Goal: Task Accomplishment & Management: Manage account settings

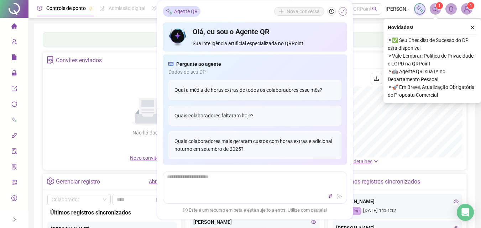
click at [343, 12] on icon "shrink" at bounding box center [342, 11] width 5 height 5
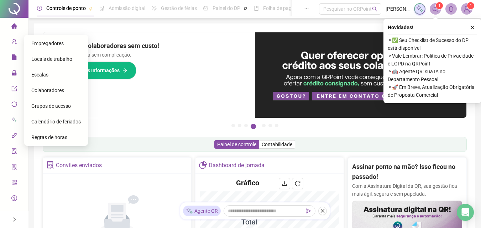
click at [44, 122] on span "Calendário de feriados" at bounding box center [55, 122] width 49 height 6
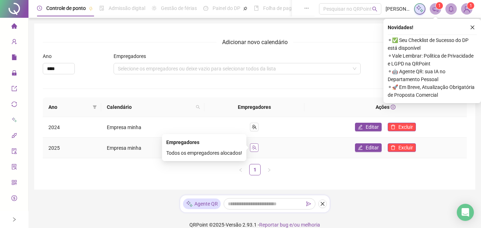
click at [255, 148] on icon "team" at bounding box center [254, 147] width 5 height 5
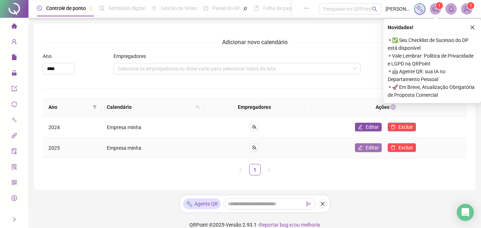
click at [366, 146] on span "Editar" at bounding box center [372, 148] width 13 height 8
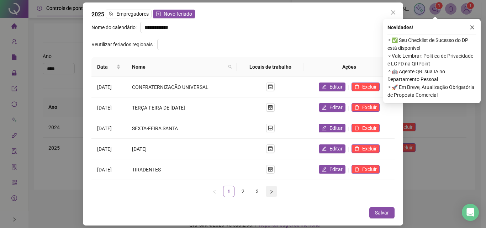
click at [271, 192] on icon "right" at bounding box center [272, 192] width 4 height 4
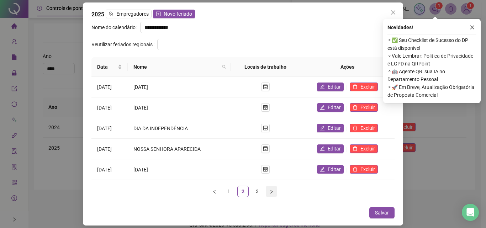
click at [271, 192] on icon "right" at bounding box center [272, 192] width 4 height 4
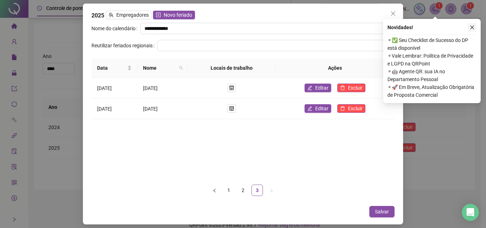
click at [475, 24] on button "button" at bounding box center [472, 27] width 9 height 9
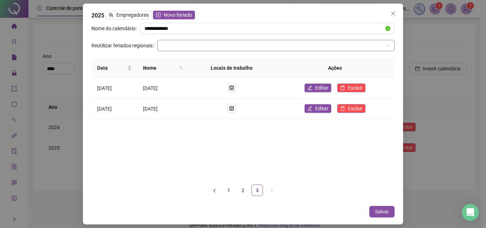
click at [163, 42] on input "search" at bounding box center [273, 45] width 223 height 11
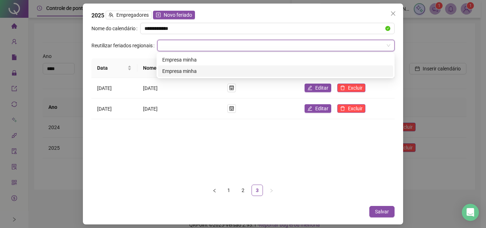
click at [163, 148] on div "Data Nome Locais de trabalho Ações [DATE] [DATE] Editar Excluir [DATE] [DATE] E…" at bounding box center [242, 118] width 303 height 121
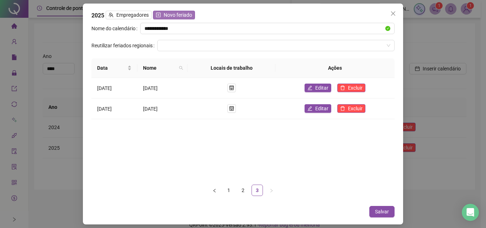
click at [172, 13] on span "Novo feriado" at bounding box center [178, 15] width 28 height 8
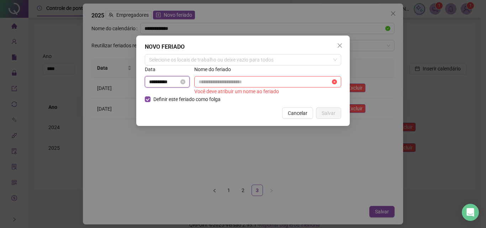
click at [170, 80] on input "**********" at bounding box center [164, 82] width 30 height 8
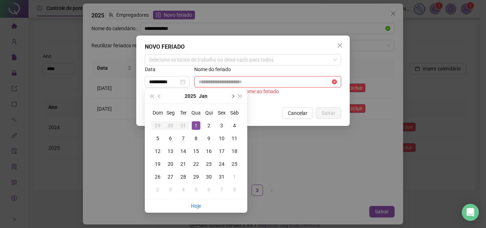
click at [232, 96] on span "next-year" at bounding box center [233, 96] width 4 height 4
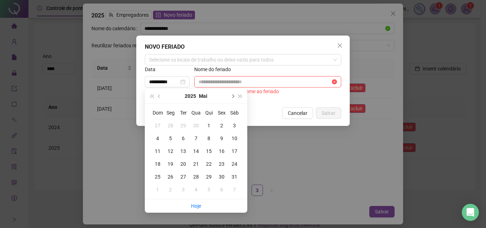
click at [232, 96] on span "next-year" at bounding box center [233, 96] width 4 height 4
type input "**********"
click at [221, 125] on div "1" at bounding box center [222, 125] width 9 height 9
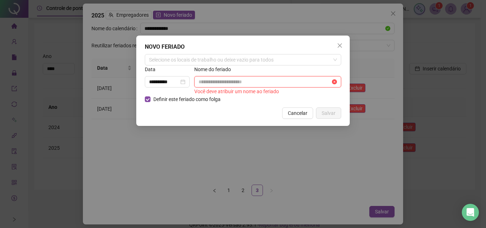
click at [202, 82] on input "text" at bounding box center [265, 82] width 132 height 8
type input "**********"
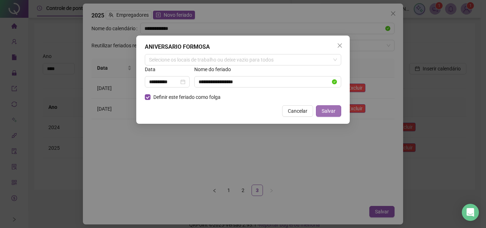
click at [330, 110] on span "Salvar" at bounding box center [329, 111] width 14 height 8
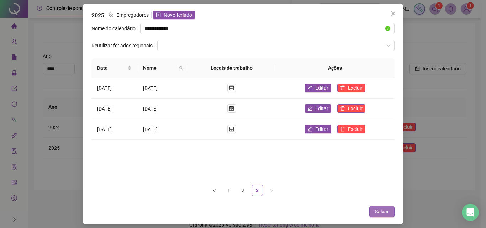
click at [382, 212] on span "Salvar" at bounding box center [382, 212] width 14 height 8
click at [393, 11] on icon "close" at bounding box center [394, 14] width 6 height 6
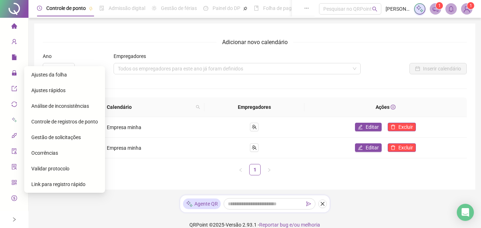
click at [54, 135] on span "Gestão de solicitações" at bounding box center [55, 138] width 49 height 6
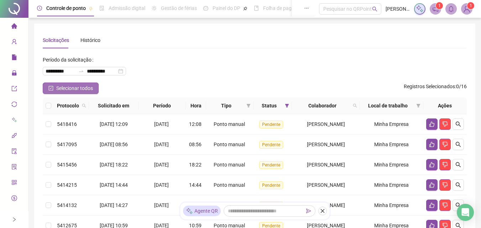
click at [78, 86] on span "Selecionar todos" at bounding box center [74, 88] width 37 height 8
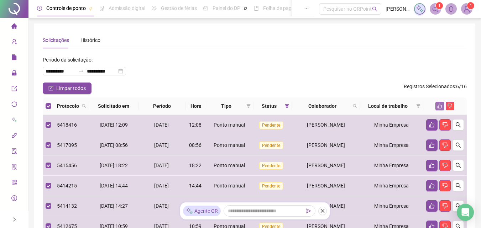
click at [440, 105] on icon "like" at bounding box center [439, 106] width 5 height 5
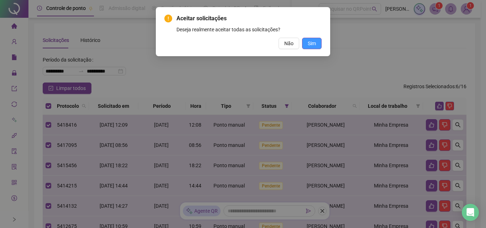
click at [310, 43] on span "Sim" at bounding box center [312, 44] width 8 height 8
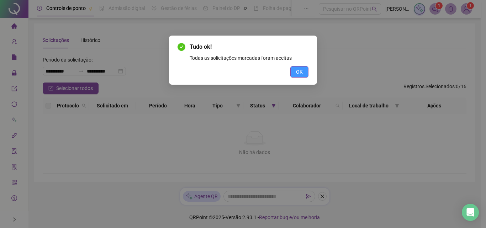
click at [300, 71] on span "OK" at bounding box center [299, 72] width 7 height 8
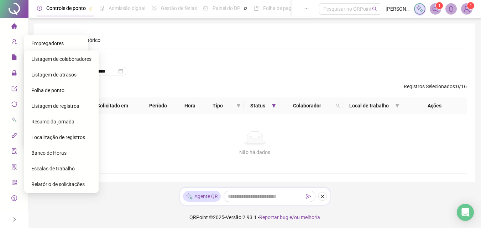
click at [42, 89] on span "Folha de ponto" at bounding box center [47, 91] width 33 height 6
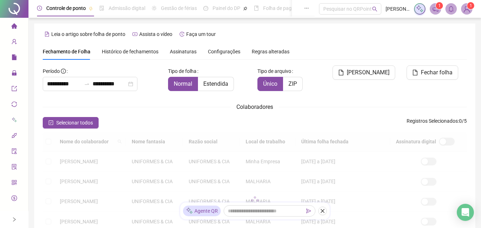
scroll to position [28, 0]
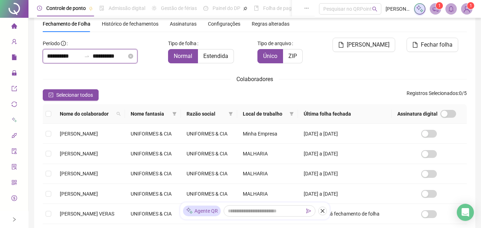
click at [63, 56] on input "**********" at bounding box center [64, 56] width 34 height 9
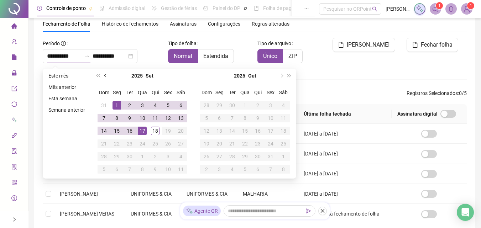
click at [106, 76] on span "prev-year" at bounding box center [106, 76] width 4 height 4
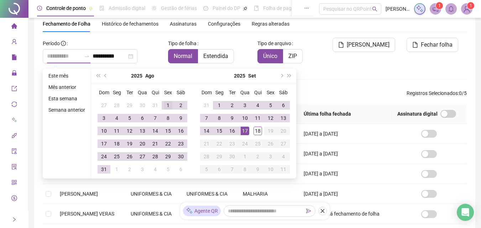
type input "**********"
click at [167, 105] on div "1" at bounding box center [168, 105] width 9 height 9
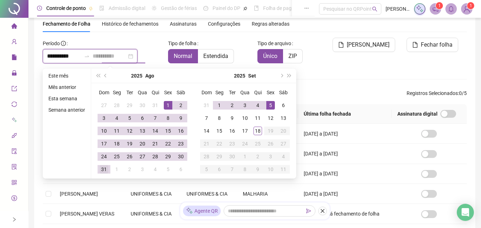
type input "**********"
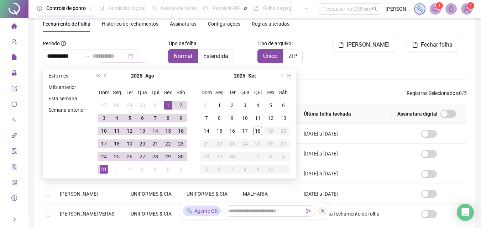
click at [105, 169] on div "31" at bounding box center [104, 169] width 9 height 9
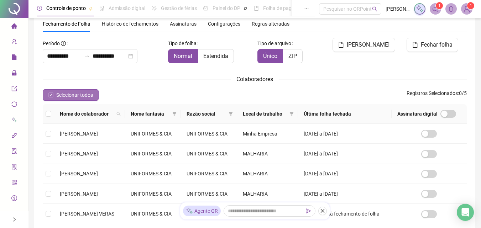
click at [63, 94] on span "Selecionar todos" at bounding box center [74, 95] width 37 height 8
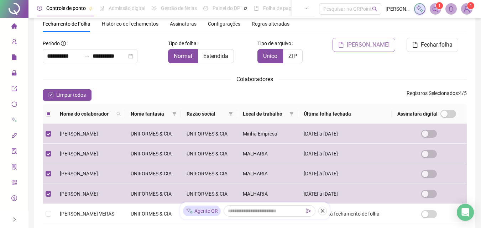
click at [363, 45] on span "[PERSON_NAME]" at bounding box center [368, 45] width 43 height 9
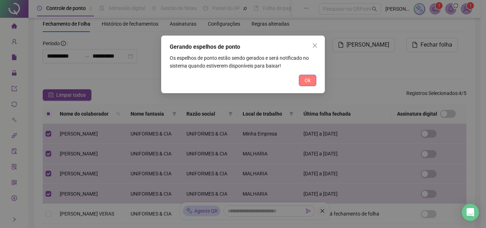
click at [307, 79] on span "Ok" at bounding box center [308, 81] width 6 height 8
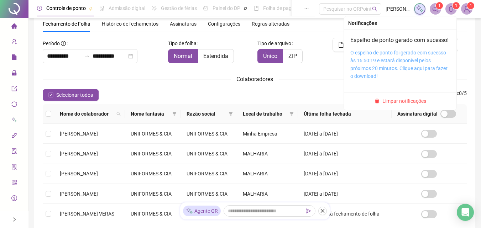
click at [393, 70] on link "O espelho de ponto foi gerado com sucesso às 16:50:19 e estará disponível pelos…" at bounding box center [398, 64] width 97 height 29
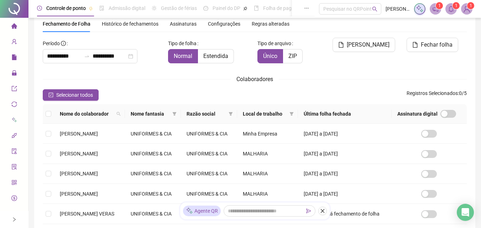
click at [112, 75] on div "Colaboradores" at bounding box center [255, 79] width 424 height 9
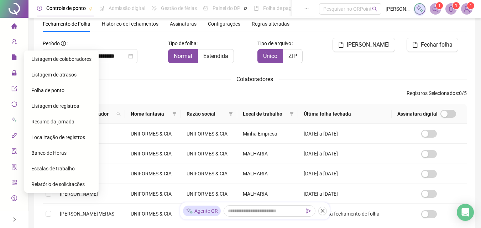
click at [46, 89] on span "Folha de ponto" at bounding box center [47, 91] width 33 height 6
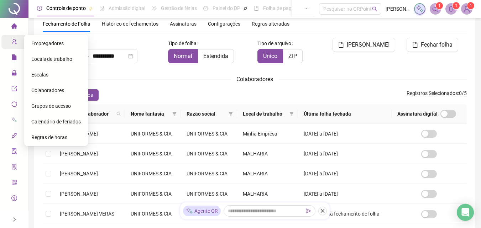
click at [12, 42] on icon "user-add" at bounding box center [14, 41] width 5 height 5
click at [42, 74] on span "Escalas" at bounding box center [39, 75] width 17 height 6
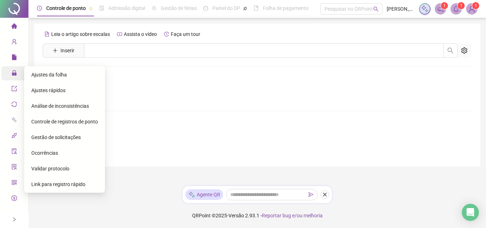
click at [13, 72] on icon "lock" at bounding box center [14, 72] width 5 height 5
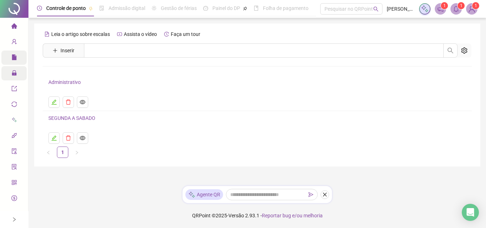
click at [12, 57] on icon "file" at bounding box center [14, 57] width 5 height 6
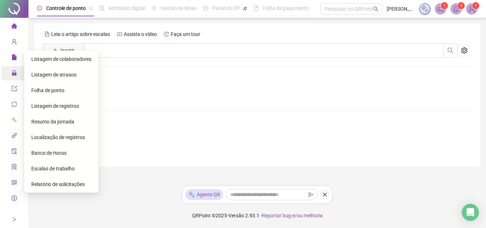
click at [53, 91] on span "Folha de ponto" at bounding box center [47, 91] width 33 height 6
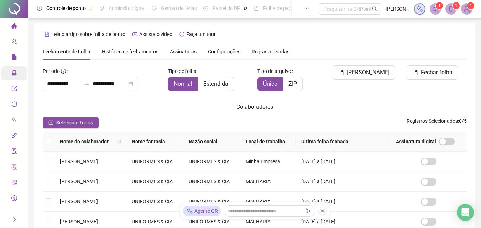
scroll to position [28, 0]
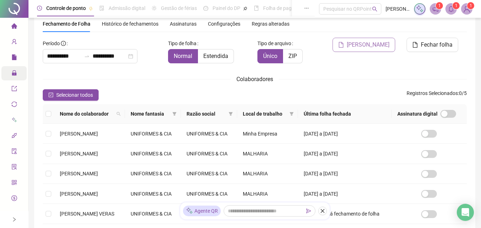
click at [376, 46] on span "[PERSON_NAME]" at bounding box center [368, 45] width 43 height 9
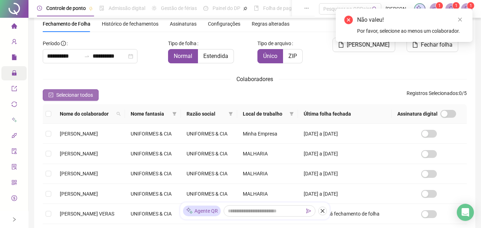
click at [67, 96] on span "Selecionar todos" at bounding box center [74, 95] width 37 height 8
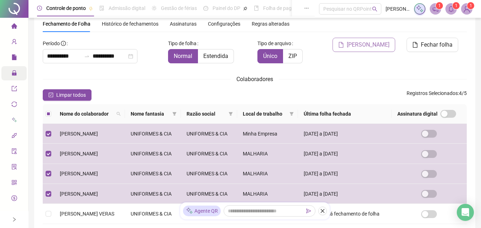
click at [372, 46] on span "[PERSON_NAME]" at bounding box center [368, 45] width 43 height 9
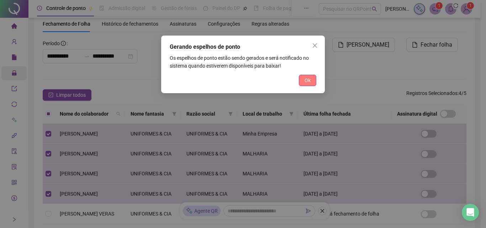
click at [309, 80] on span "Ok" at bounding box center [308, 81] width 6 height 8
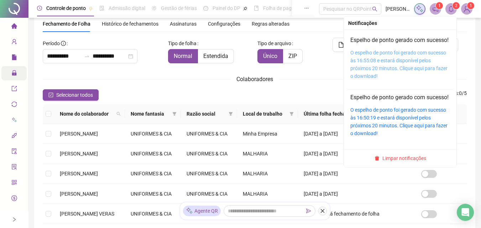
click at [391, 66] on link "O espelho de ponto foi gerado com sucesso às 16:55:08 e estará disponível pelos…" at bounding box center [398, 64] width 97 height 29
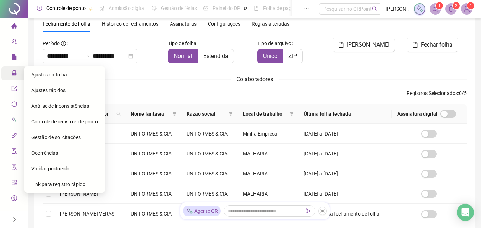
click at [46, 89] on span "Ajustes rápidos" at bounding box center [48, 91] width 34 height 6
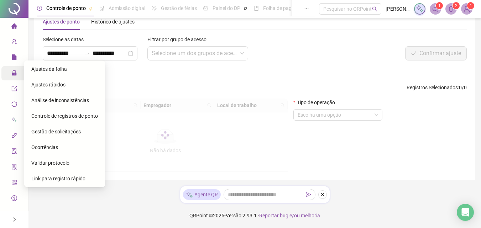
scroll to position [13, 0]
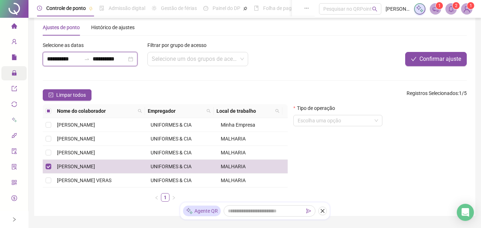
click at [51, 59] on input "**********" at bounding box center [64, 59] width 34 height 9
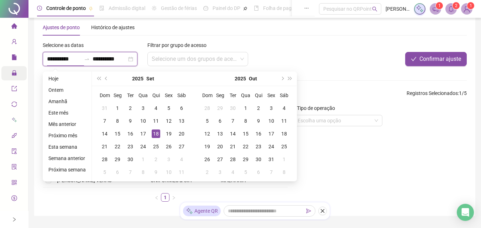
type input "**********"
click at [103, 79] on button "prev-year" at bounding box center [107, 79] width 8 height 14
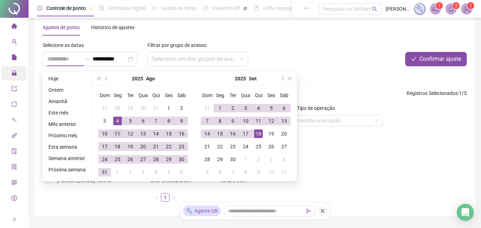
type input "**********"
click at [117, 135] on div "11" at bounding box center [117, 134] width 9 height 9
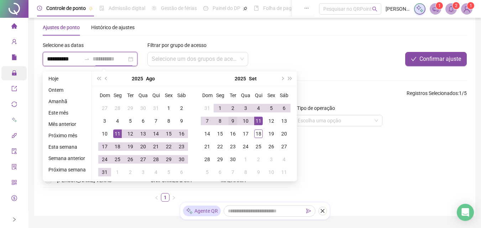
type input "**********"
click at [231, 121] on div "9" at bounding box center [233, 121] width 9 height 9
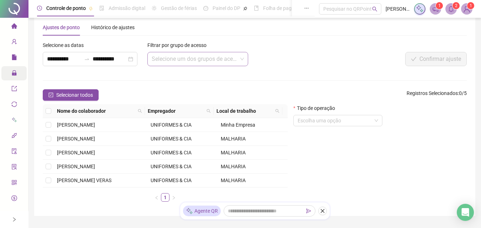
click at [220, 59] on input "search" at bounding box center [194, 59] width 85 height 14
click at [169, 57] on input "search" at bounding box center [194, 59] width 85 height 14
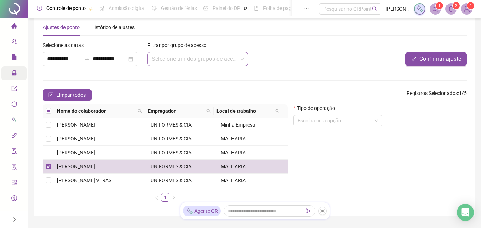
click at [185, 59] on input "search" at bounding box center [194, 59] width 85 height 14
click at [192, 57] on input "search" at bounding box center [194, 59] width 85 height 14
click at [313, 120] on input "search" at bounding box center [335, 120] width 74 height 11
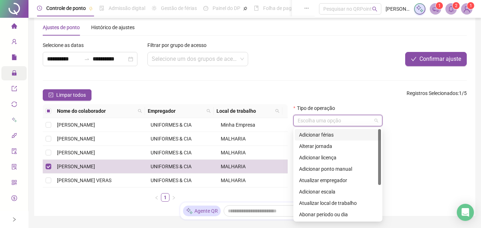
click at [324, 135] on div "Adicionar férias" at bounding box center [338, 135] width 78 height 8
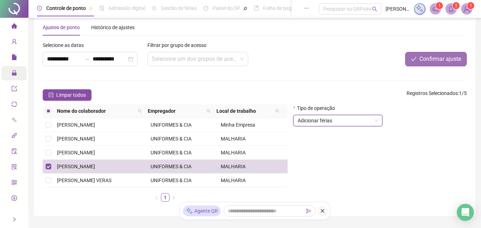
click at [425, 57] on span "Confirmar ajuste" at bounding box center [440, 59] width 42 height 9
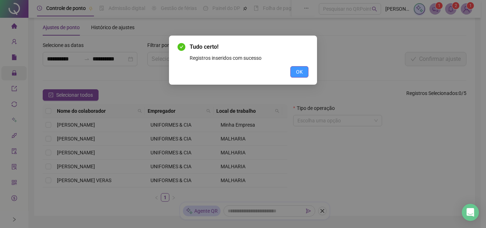
click at [299, 70] on span "OK" at bounding box center [299, 72] width 7 height 8
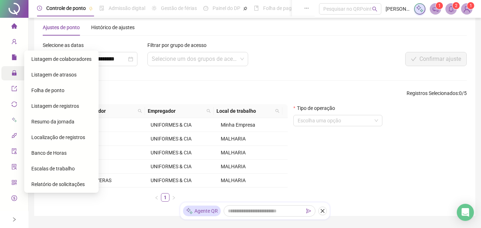
click at [45, 90] on span "Folha de ponto" at bounding box center [47, 91] width 33 height 6
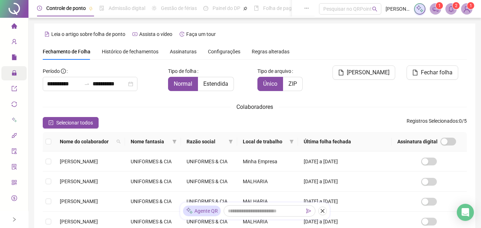
click at [63, 121] on span "Selecionar todos" at bounding box center [74, 123] width 37 height 8
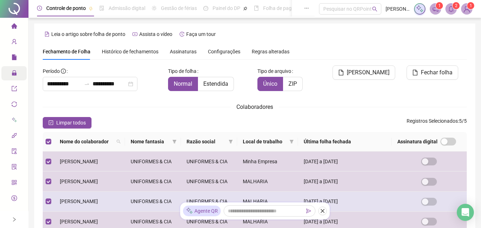
scroll to position [28, 0]
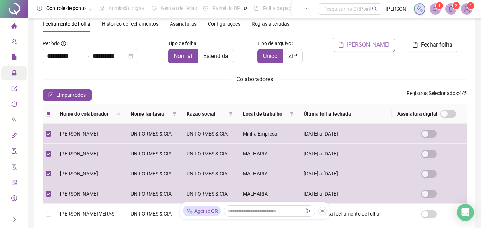
click at [376, 43] on span "[PERSON_NAME]" at bounding box center [368, 45] width 43 height 9
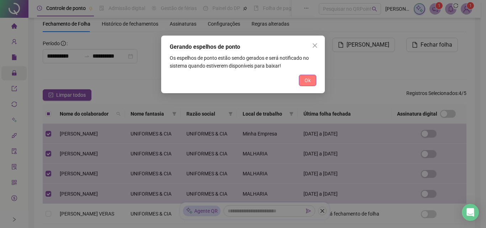
click at [307, 80] on span "Ok" at bounding box center [308, 81] width 6 height 8
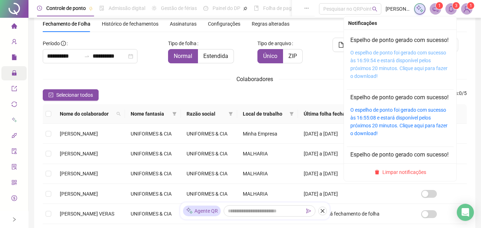
click at [371, 68] on link "O espelho de ponto foi gerado com sucesso às 16:59:54 e estará disponível pelos…" at bounding box center [398, 64] width 97 height 29
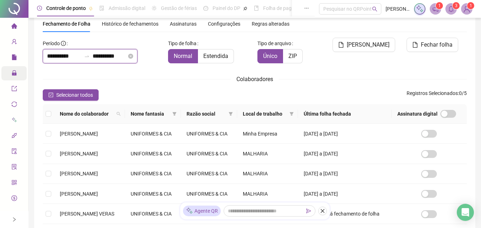
click at [54, 55] on input "**********" at bounding box center [64, 56] width 34 height 9
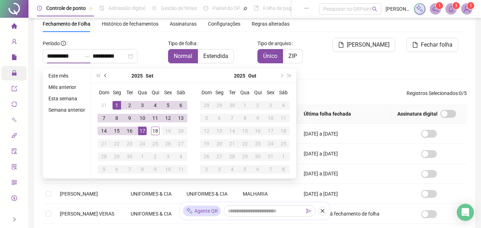
click at [104, 74] on button "prev-year" at bounding box center [106, 76] width 8 height 14
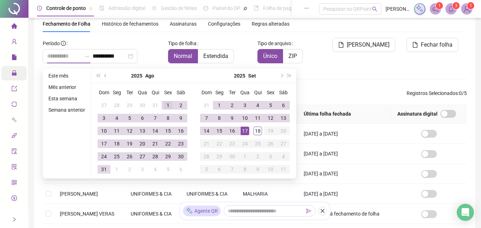
type input "**********"
click at [167, 104] on div "1" at bounding box center [168, 105] width 9 height 9
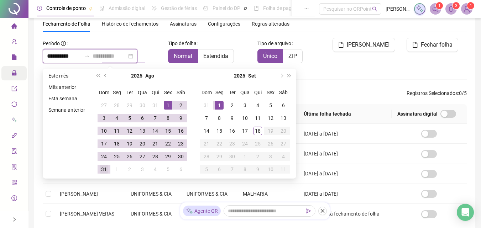
type input "**********"
click at [102, 171] on div "31" at bounding box center [104, 169] width 9 height 9
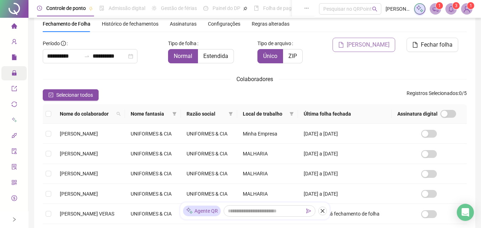
click at [373, 45] on span "[PERSON_NAME]" at bounding box center [368, 45] width 43 height 9
click at [69, 94] on span "Selecionar todos" at bounding box center [74, 95] width 37 height 8
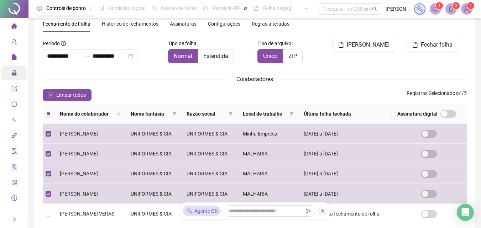
click at [365, 41] on span "[PERSON_NAME]" at bounding box center [368, 45] width 43 height 9
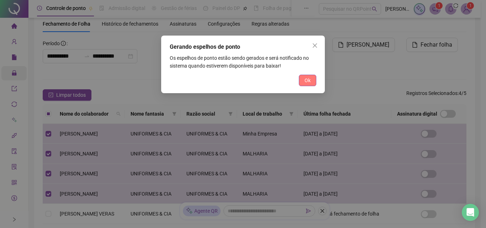
click at [311, 80] on button "Ok" at bounding box center [307, 80] width 17 height 11
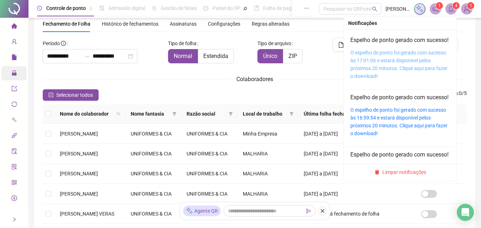
click at [384, 67] on link "O espelho de ponto foi gerado com sucesso às 17:01:06 e estará disponível pelos…" at bounding box center [398, 64] width 97 height 29
